Goal: Download file/media

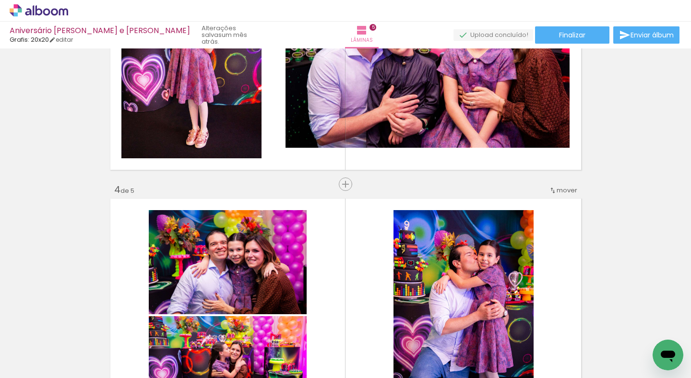
scroll to position [667, 0]
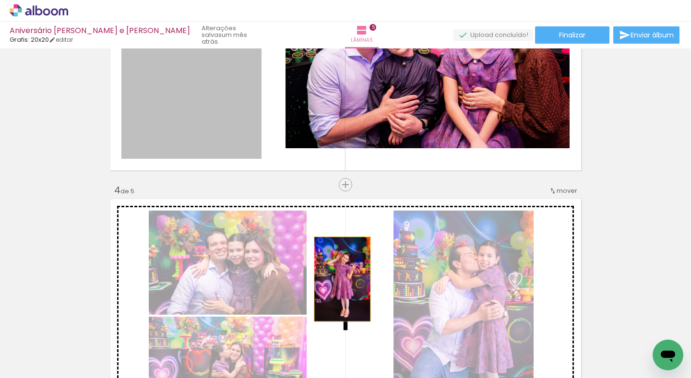
drag, startPoint x: 197, startPoint y: 138, endPoint x: 342, endPoint y: 279, distance: 202.7
click at [342, 279] on div "Inserir lâmina 1 de 5 Inserir lâmina 2 de 5 Inserir lâmina 3 de 5 Inserir lâmin…" at bounding box center [345, 172] width 691 height 1577
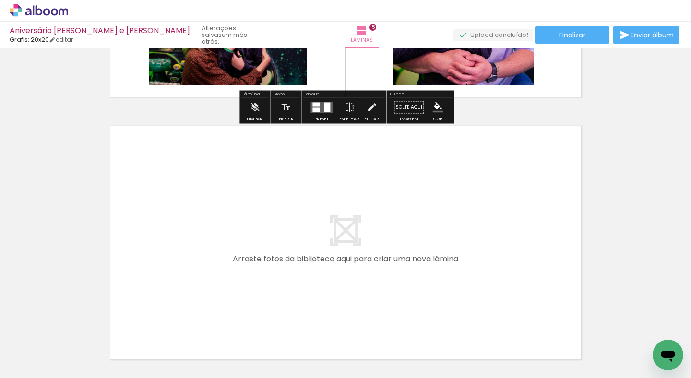
scroll to position [1268, 0]
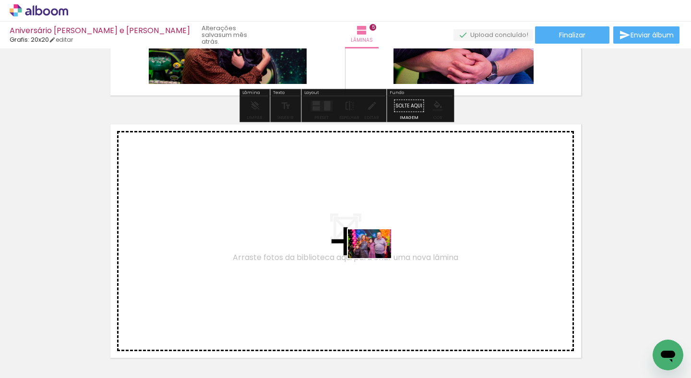
drag, startPoint x: 379, startPoint y: 348, endPoint x: 377, endPoint y: 258, distance: 89.3
click at [377, 258] on quentale-workspace at bounding box center [345, 189] width 691 height 378
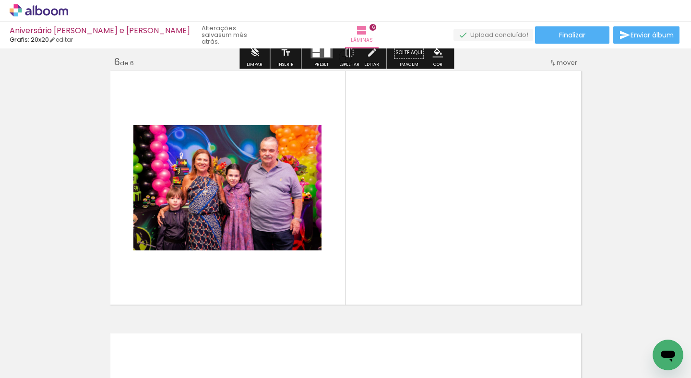
scroll to position [1325, 0]
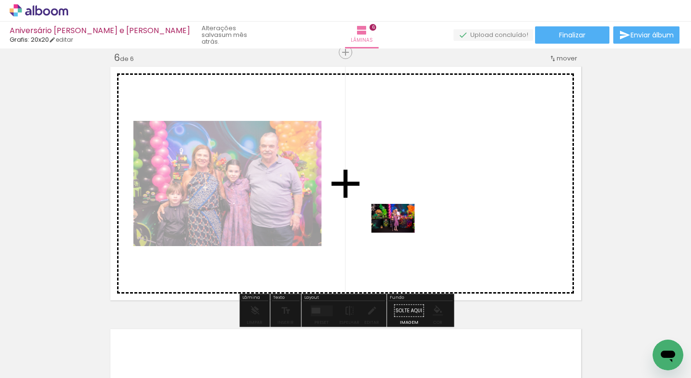
drag, startPoint x: 412, startPoint y: 354, endPoint x: 400, endPoint y: 233, distance: 121.6
click at [400, 233] on quentale-workspace at bounding box center [345, 189] width 691 height 378
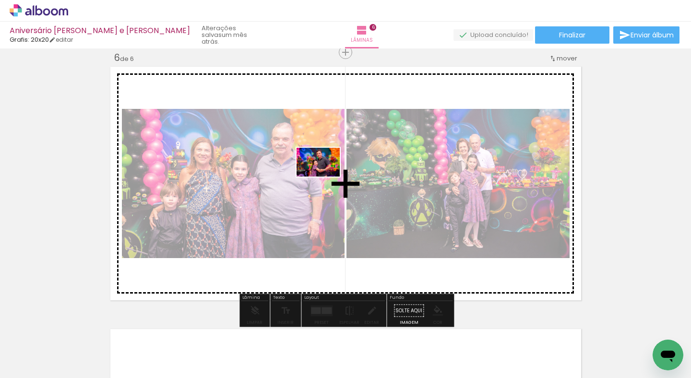
drag, startPoint x: 333, startPoint y: 346, endPoint x: 326, endPoint y: 177, distance: 169.7
click at [326, 177] on quentale-workspace at bounding box center [345, 189] width 691 height 378
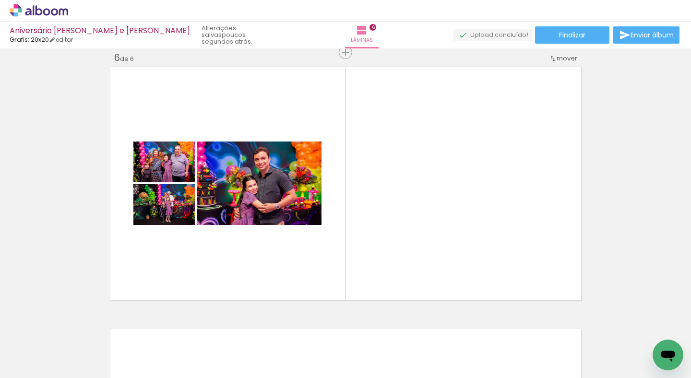
scroll to position [0, 1116]
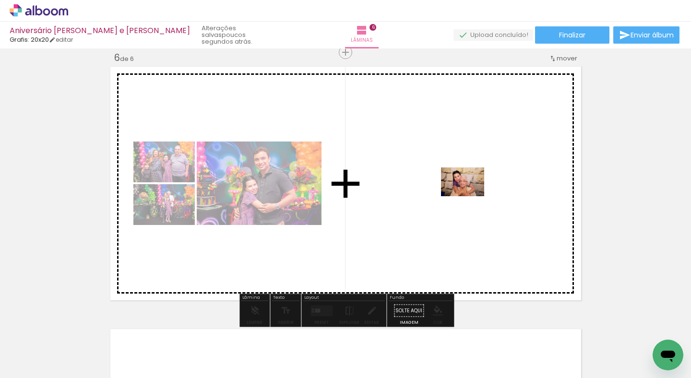
drag, startPoint x: 187, startPoint y: 350, endPoint x: 470, endPoint y: 196, distance: 321.7
click at [470, 196] on quentale-workspace at bounding box center [345, 189] width 691 height 378
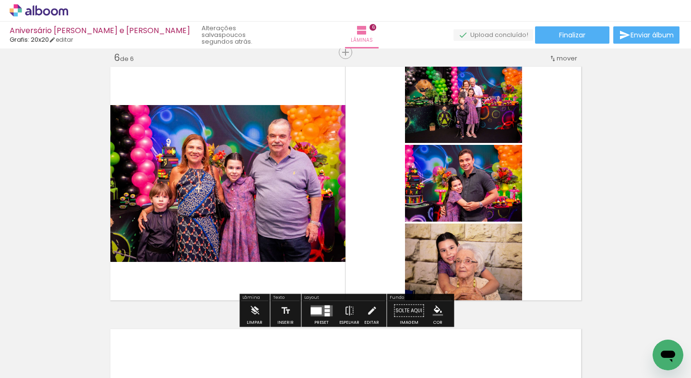
scroll to position [0, 1417]
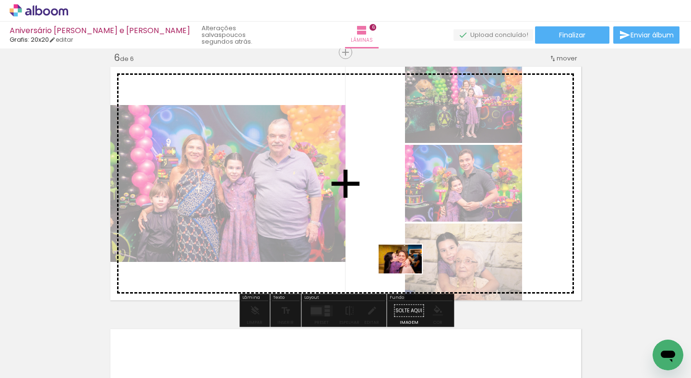
drag, startPoint x: 355, startPoint y: 357, endPoint x: 408, endPoint y: 274, distance: 98.4
click at [408, 274] on quentale-workspace at bounding box center [345, 189] width 691 height 378
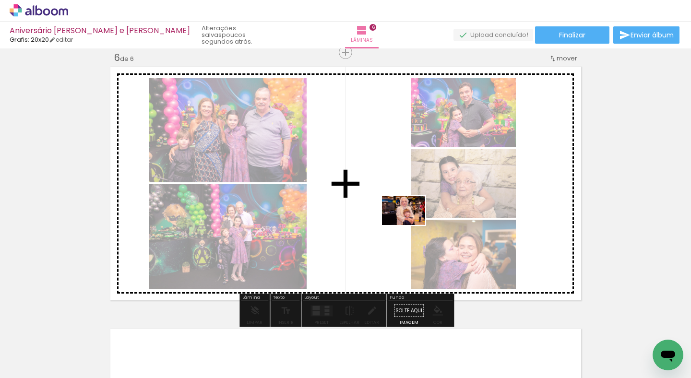
drag, startPoint x: 407, startPoint y: 348, endPoint x: 411, endPoint y: 225, distance: 123.0
click at [411, 225] on quentale-workspace at bounding box center [345, 189] width 691 height 378
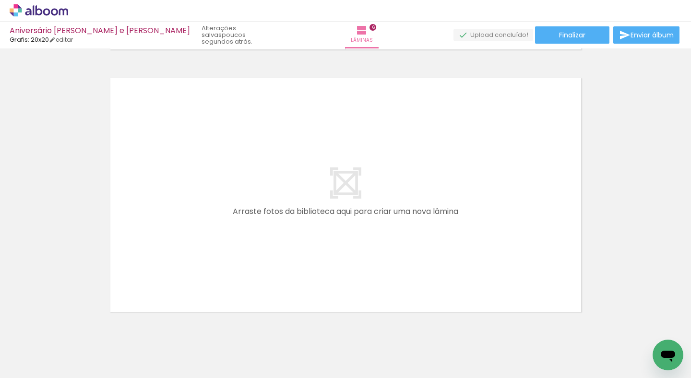
scroll to position [1573, 0]
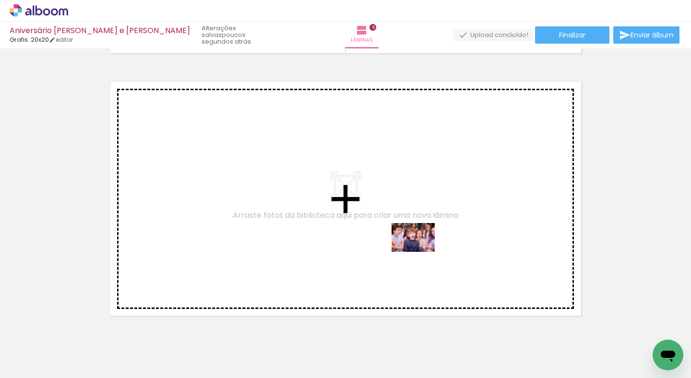
drag, startPoint x: 456, startPoint y: 346, endPoint x: 421, endPoint y: 252, distance: 100.0
click at [421, 252] on quentale-workspace at bounding box center [345, 189] width 691 height 378
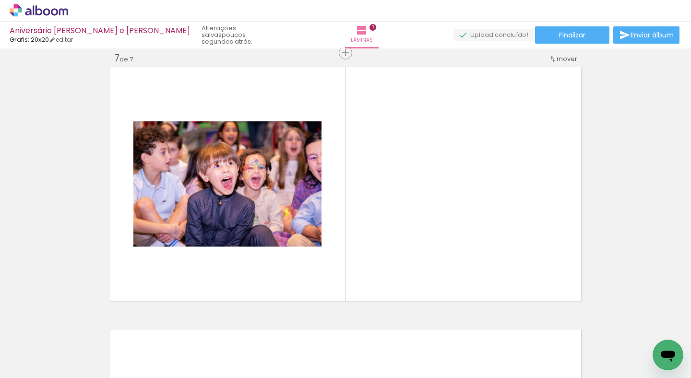
scroll to position [1588, 0]
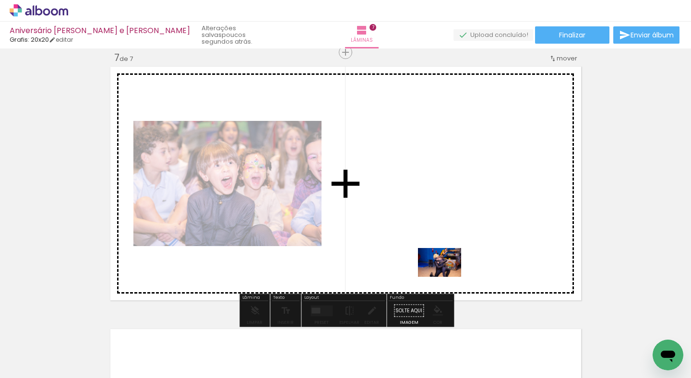
drag, startPoint x: 501, startPoint y: 342, endPoint x: 447, endPoint y: 277, distance: 84.5
click at [447, 277] on quentale-workspace at bounding box center [345, 189] width 691 height 378
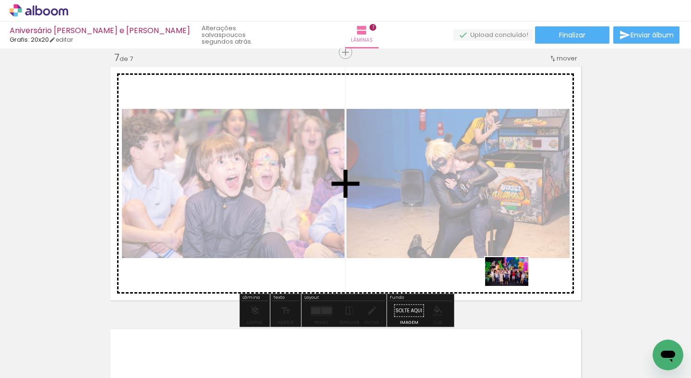
drag, startPoint x: 574, startPoint y: 354, endPoint x: 514, endPoint y: 286, distance: 90.8
click at [514, 286] on quentale-workspace at bounding box center [345, 189] width 691 height 378
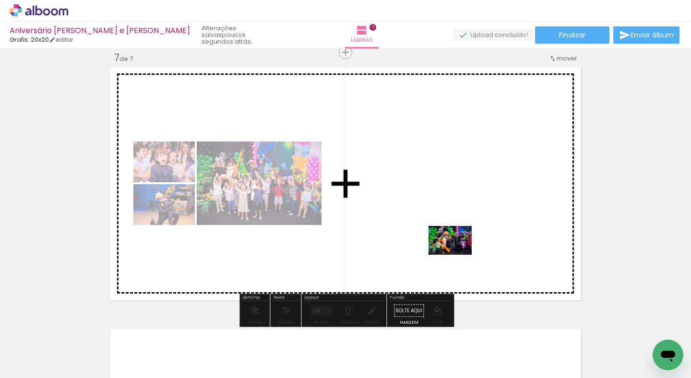
drag, startPoint x: 620, startPoint y: 340, endPoint x: 458, endPoint y: 255, distance: 183.6
click at [458, 255] on quentale-workspace at bounding box center [345, 189] width 691 height 378
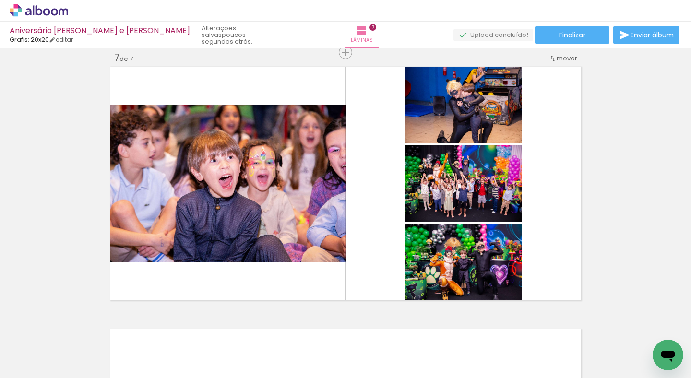
scroll to position [0, 1810]
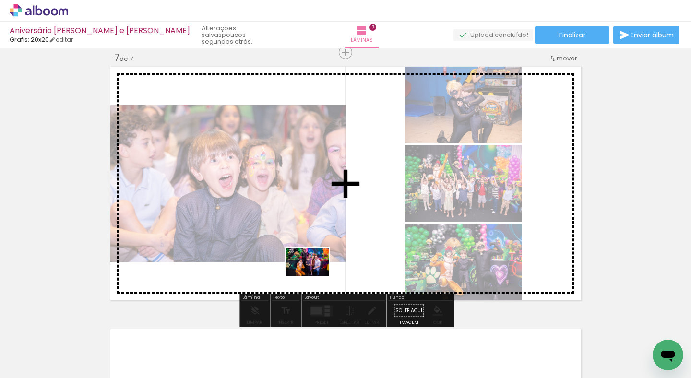
drag, startPoint x: 278, startPoint y: 355, endPoint x: 315, endPoint y: 277, distance: 86.6
click at [315, 277] on quentale-workspace at bounding box center [345, 189] width 691 height 378
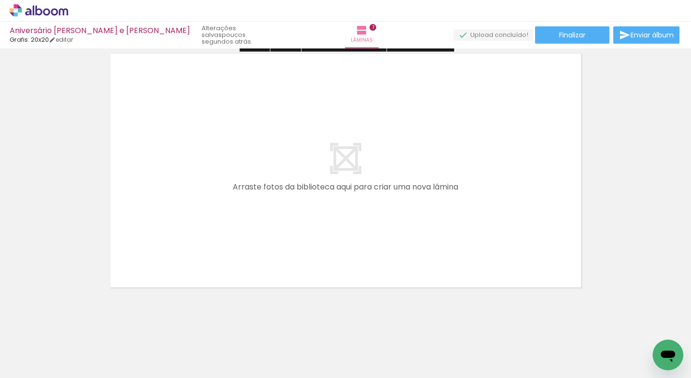
scroll to position [1864, 0]
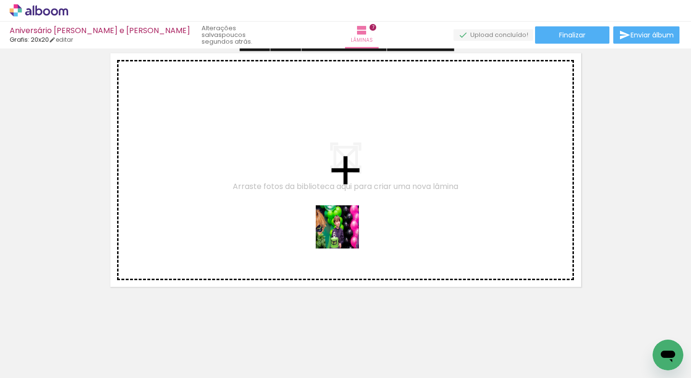
drag, startPoint x: 342, startPoint y: 341, endPoint x: 345, endPoint y: 234, distance: 107.1
click at [345, 234] on quentale-workspace at bounding box center [345, 189] width 691 height 378
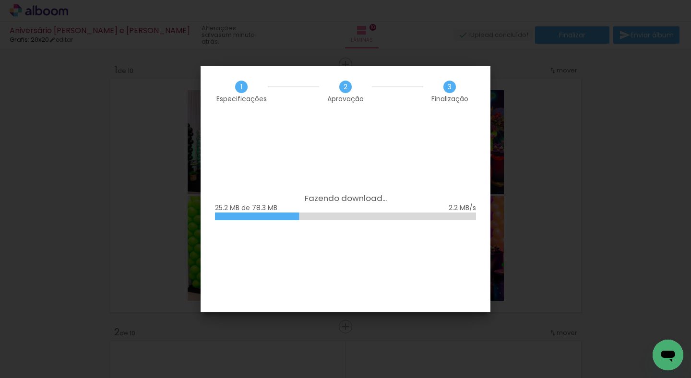
scroll to position [0, 569]
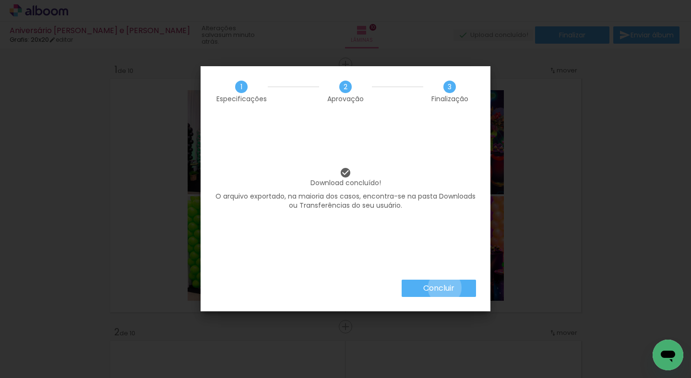
click at [0, 0] on slot "Concluir" at bounding box center [0, 0] width 0 height 0
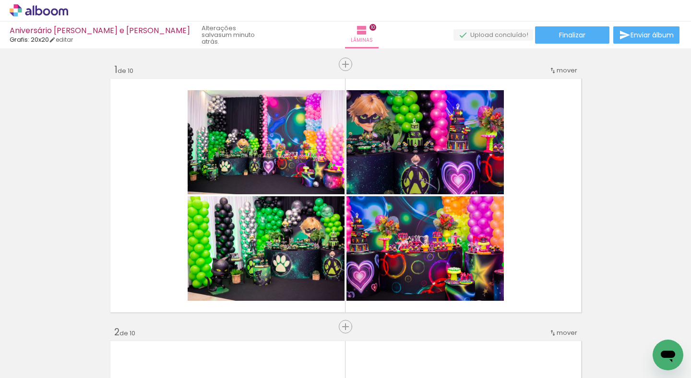
scroll to position [0, 569]
